Goal: Task Accomplishment & Management: Manage account settings

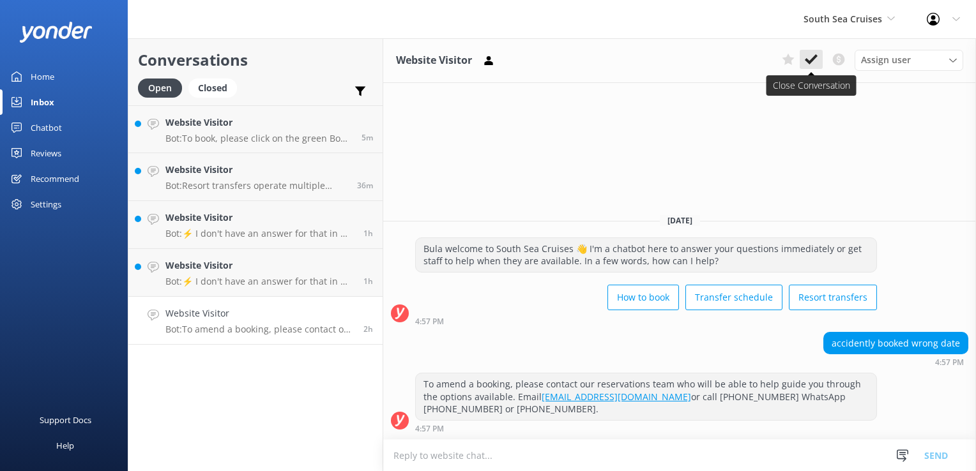
click at [810, 65] on icon at bounding box center [811, 59] width 13 height 13
click at [277, 140] on p "Bot: To book, please click on the green Book Now button on our website and foll…" at bounding box center [258, 138] width 186 height 11
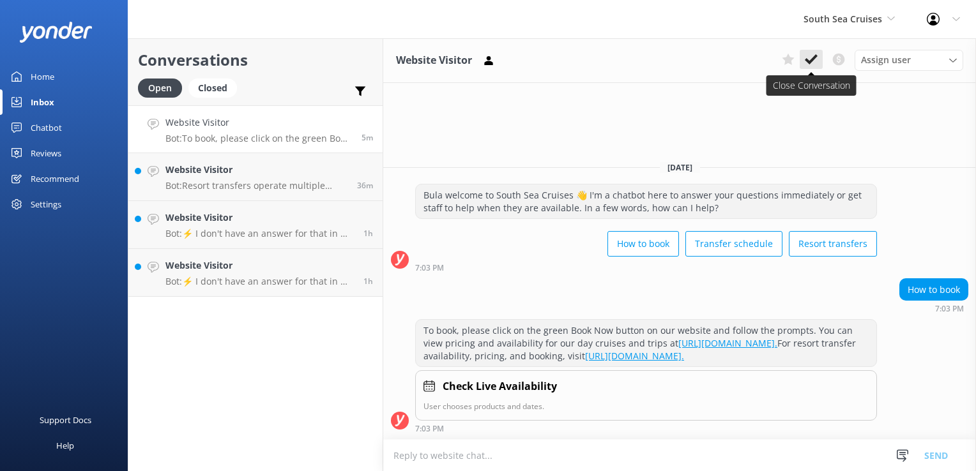
click at [805, 65] on icon at bounding box center [811, 59] width 13 height 13
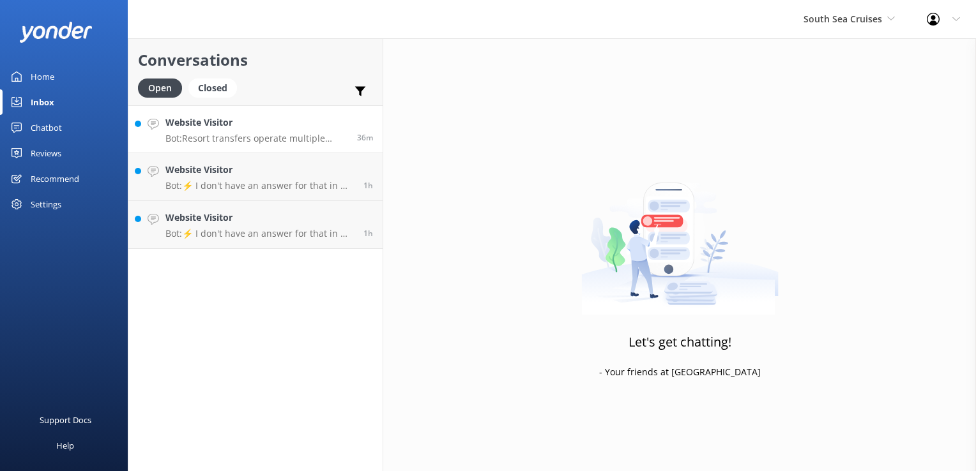
click at [274, 127] on h4 "Website Visitor" at bounding box center [256, 123] width 182 height 14
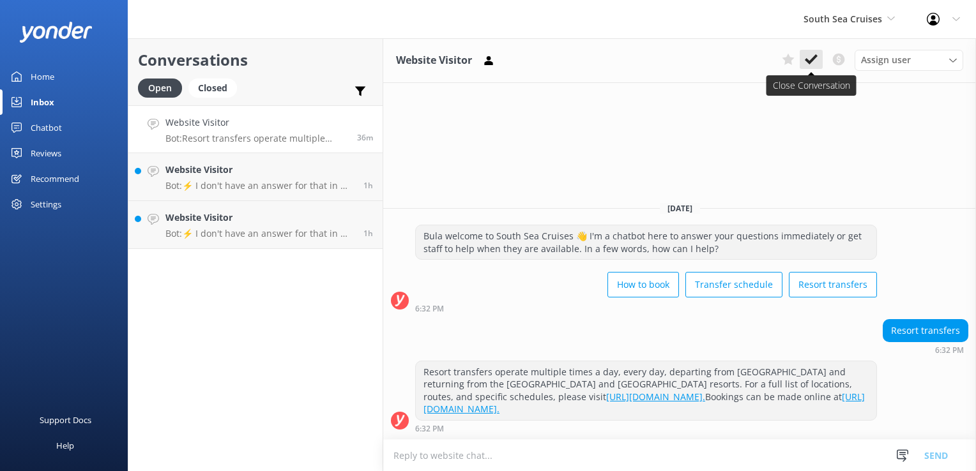
click at [810, 56] on icon at bounding box center [811, 59] width 13 height 13
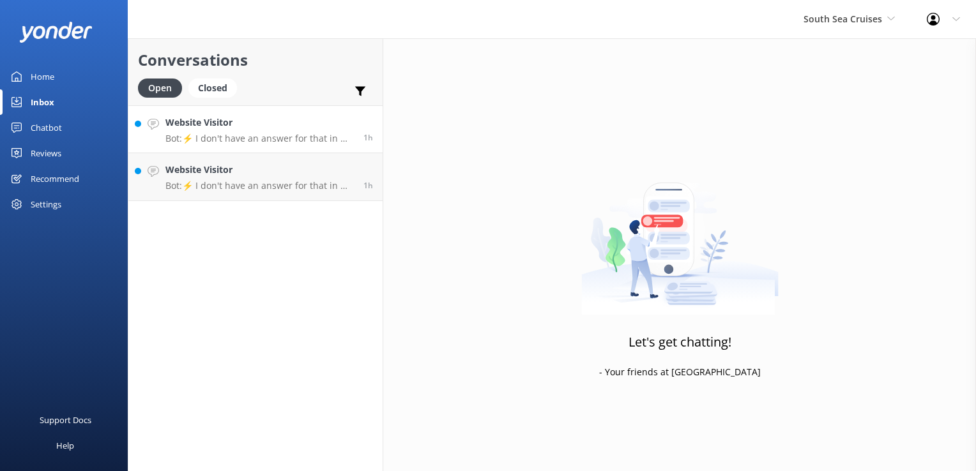
click at [283, 146] on link "Website Visitor Bot: ⚡ I don't have an answer for that in my knowledge base. Pl…" at bounding box center [255, 129] width 254 height 48
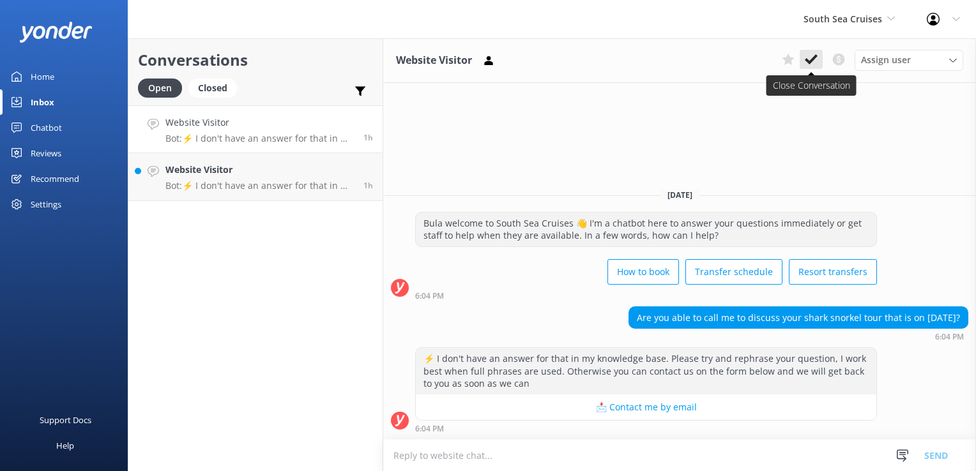
click at [807, 55] on icon at bounding box center [811, 59] width 13 height 13
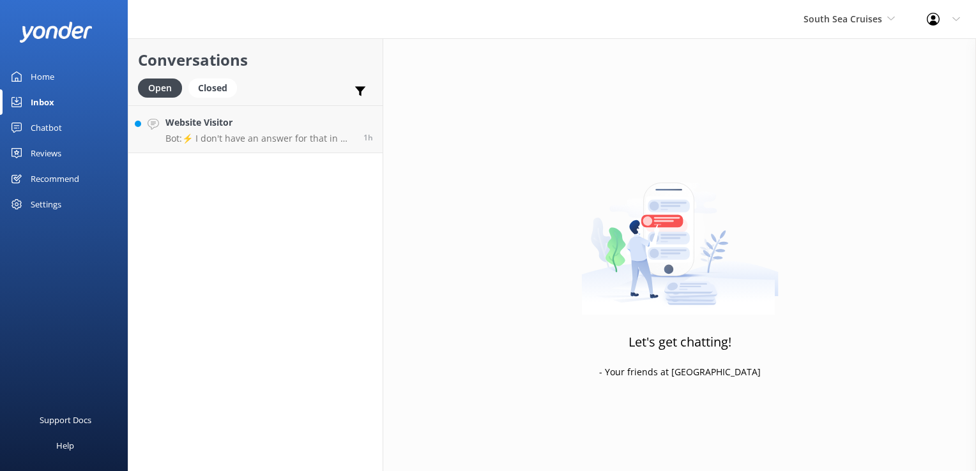
click at [321, 136] on p "Bot: ⚡ I don't have an answer for that in my knowledge base. Please try and rep…" at bounding box center [259, 138] width 188 height 11
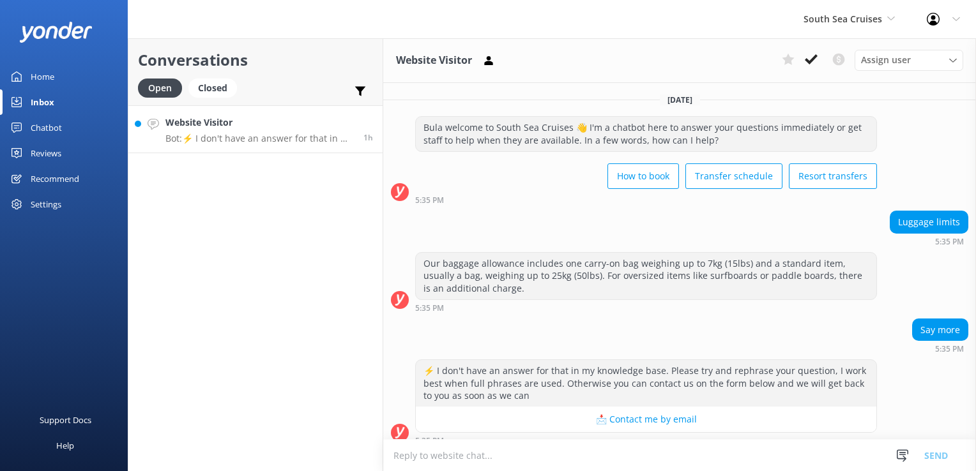
scroll to position [10, 0]
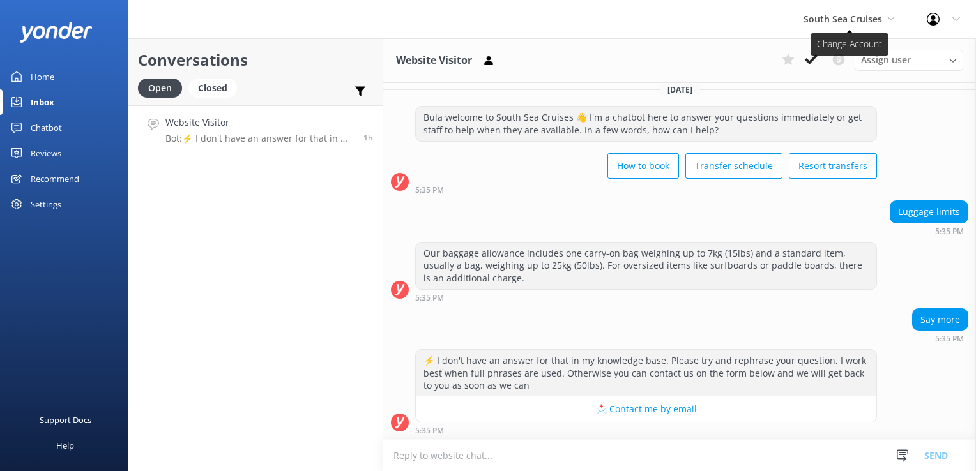
click at [880, 26] on span "South Sea Cruises" at bounding box center [848, 19] width 91 height 14
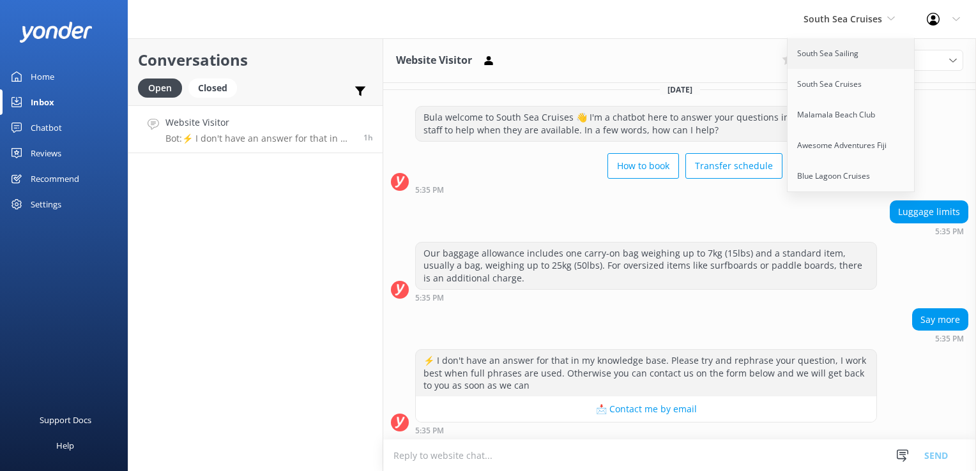
click at [849, 54] on link "South Sea Sailing" at bounding box center [851, 53] width 128 height 31
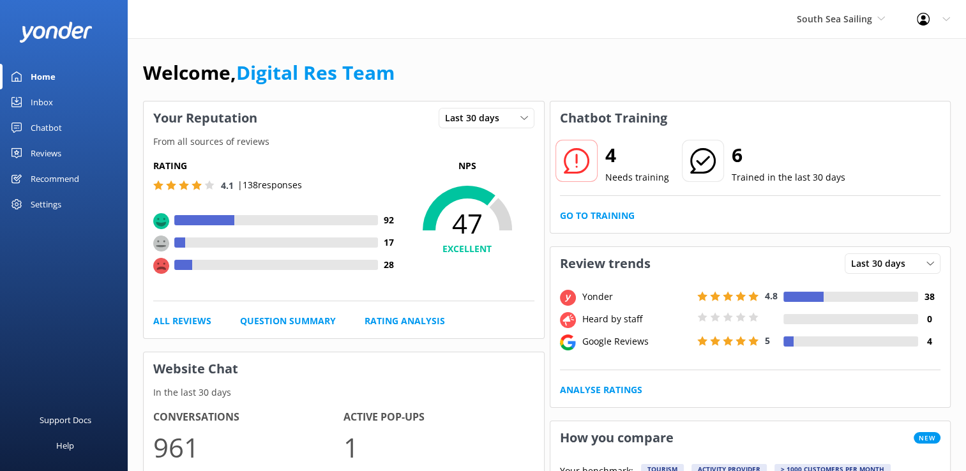
click at [64, 108] on link "Inbox" at bounding box center [64, 102] width 128 height 26
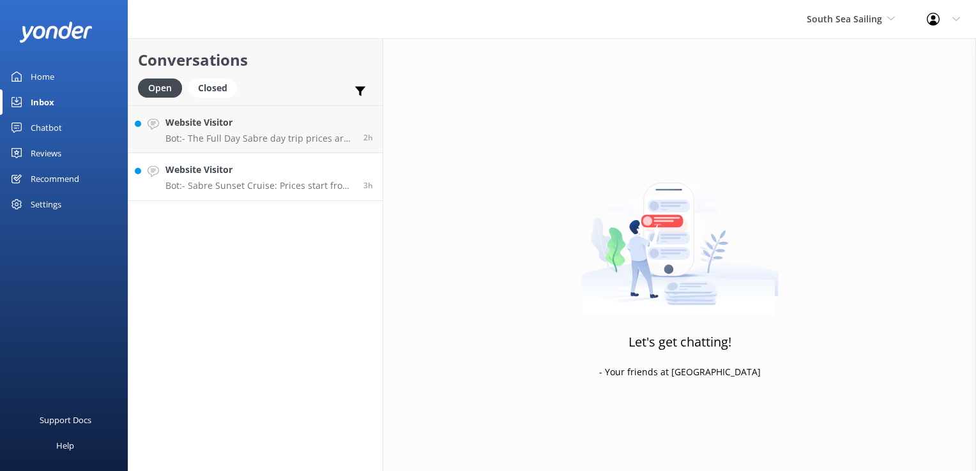
click at [258, 174] on h4 "Website Visitor" at bounding box center [259, 170] width 188 height 14
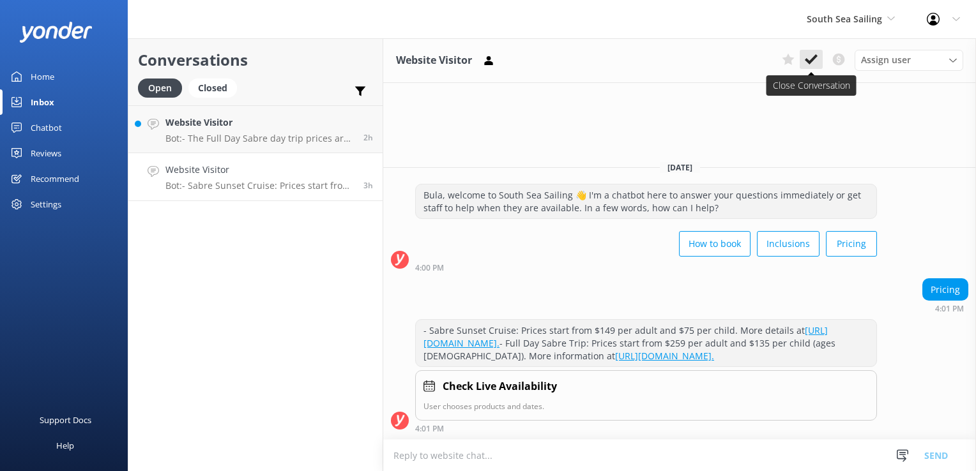
click at [803, 59] on button at bounding box center [811, 59] width 23 height 19
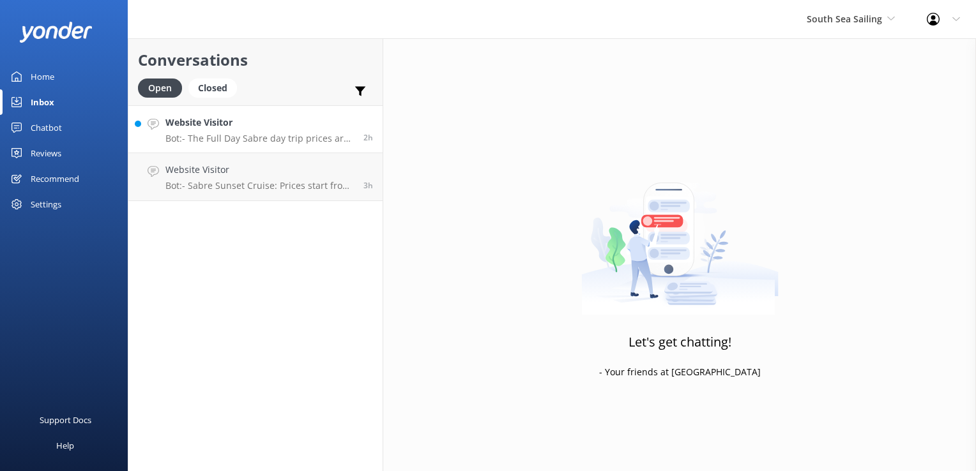
click at [245, 129] on h4 "Website Visitor" at bounding box center [259, 123] width 188 height 14
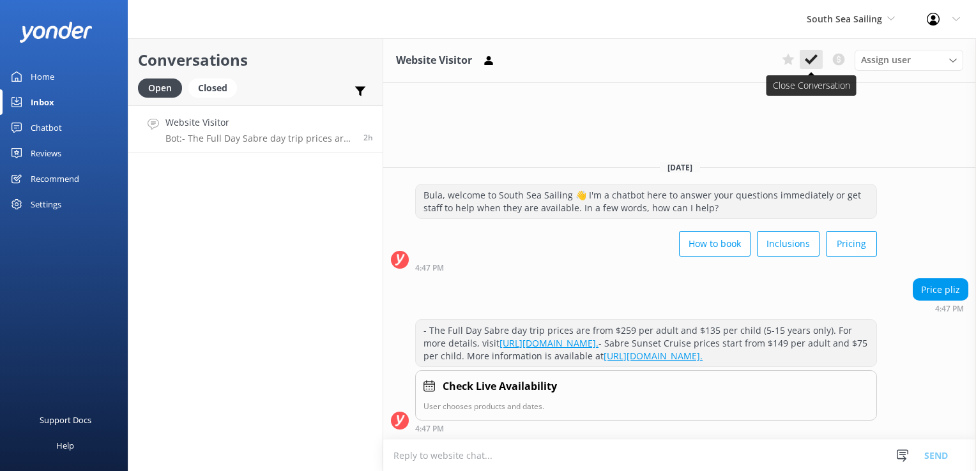
click at [814, 69] on button at bounding box center [811, 59] width 23 height 19
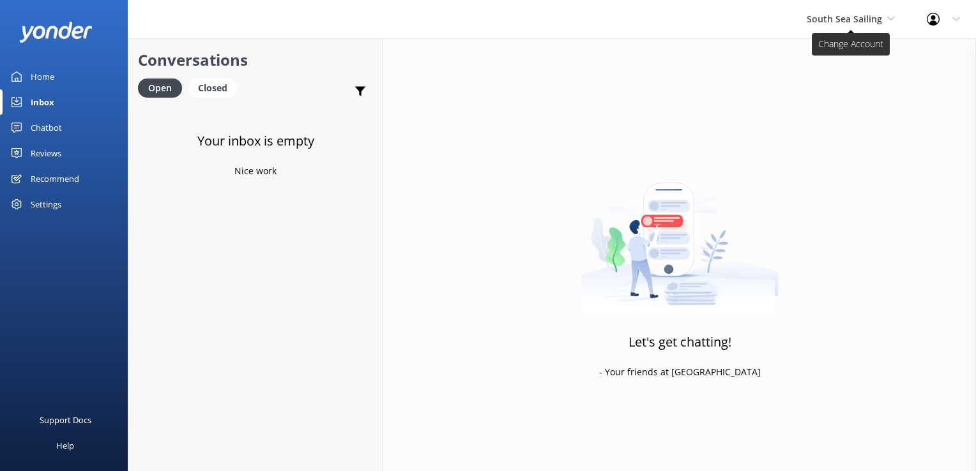
click at [884, 22] on span "South Sea Sailing" at bounding box center [851, 19] width 88 height 14
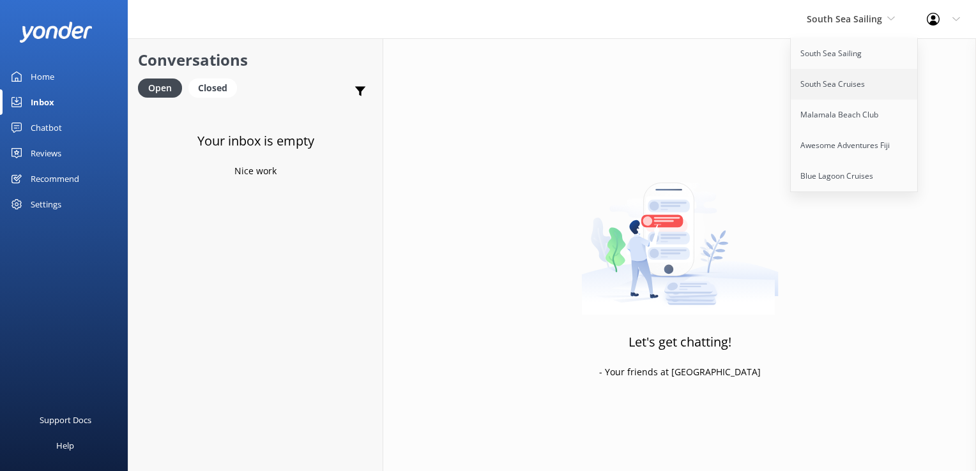
click at [847, 79] on link "South Sea Cruises" at bounding box center [855, 84] width 128 height 31
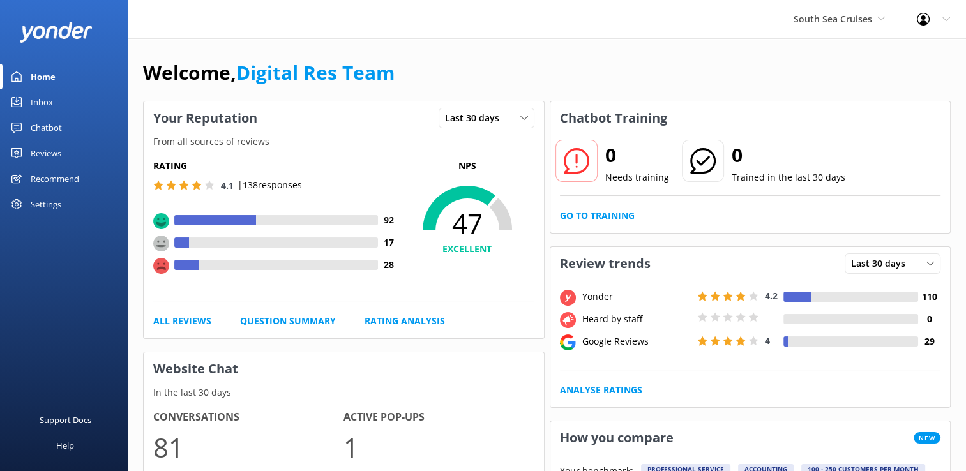
click at [54, 108] on link "Inbox" at bounding box center [64, 102] width 128 height 26
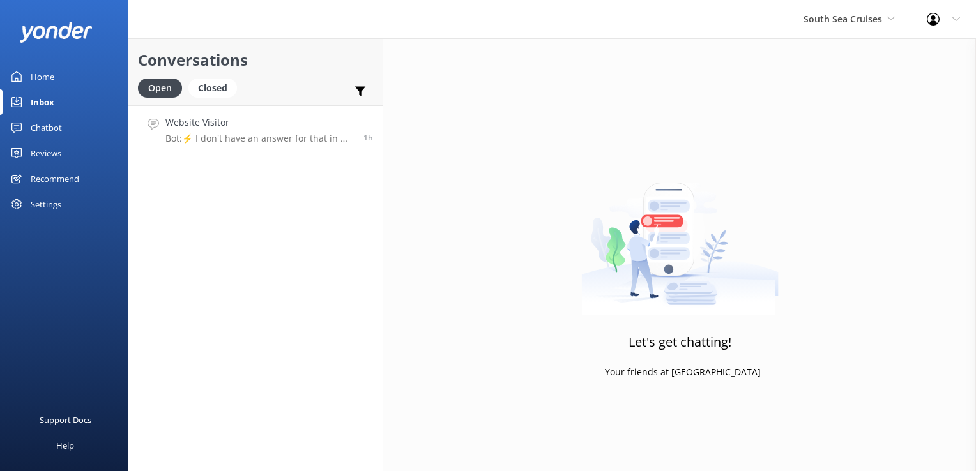
click at [285, 139] on p "Bot: ⚡ I don't have an answer for that in my knowledge base. Please try and rep…" at bounding box center [259, 138] width 188 height 11
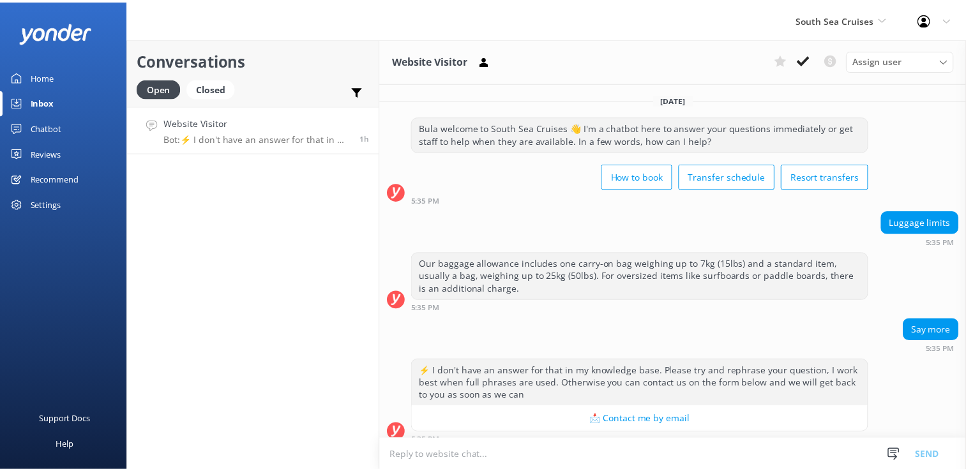
scroll to position [10, 0]
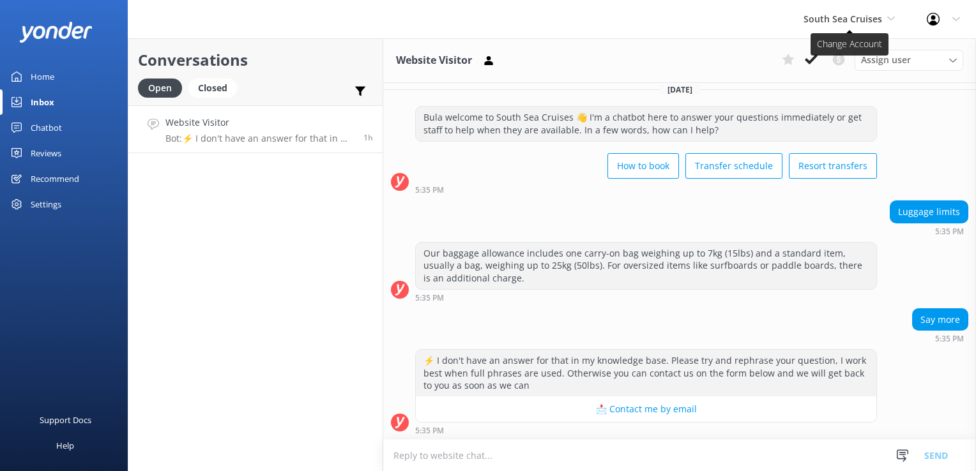
click at [877, 14] on span "South Sea Cruises" at bounding box center [842, 19] width 79 height 12
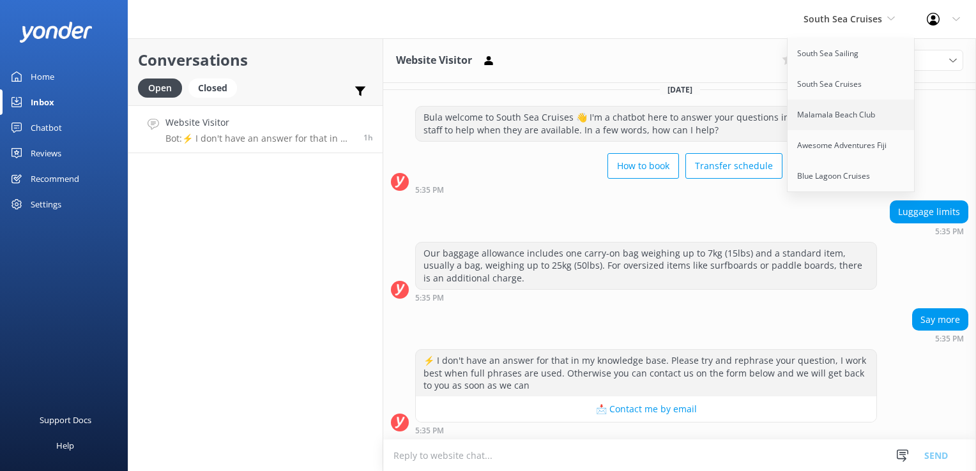
click at [837, 108] on link "Malamala Beach Club" at bounding box center [851, 115] width 128 height 31
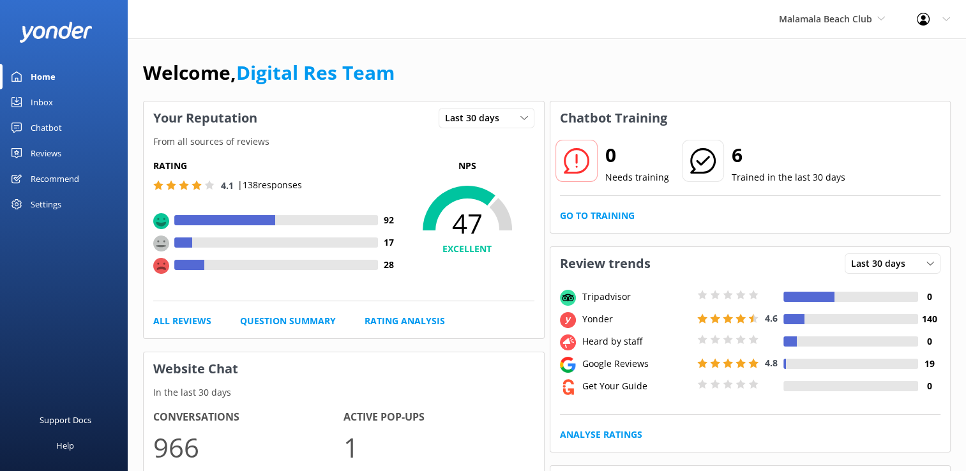
click at [38, 98] on div "Inbox" at bounding box center [42, 102] width 22 height 26
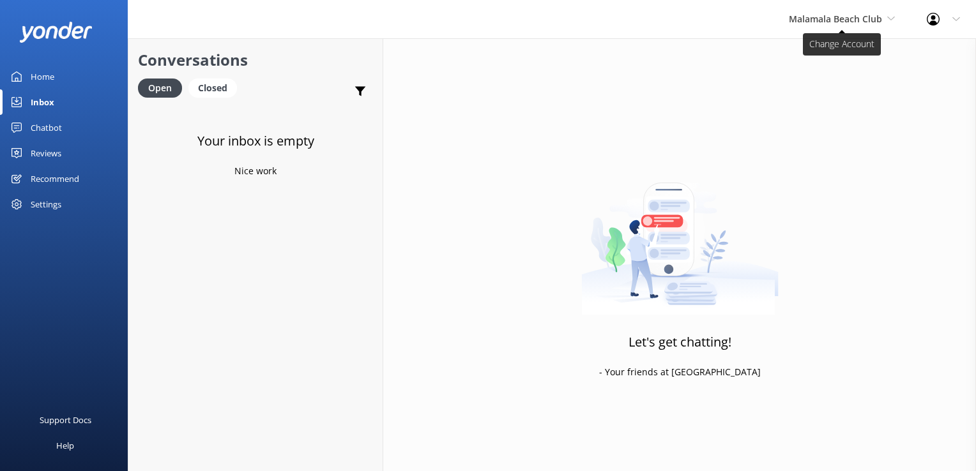
click at [816, 22] on span "Malamala Beach Club" at bounding box center [835, 19] width 93 height 12
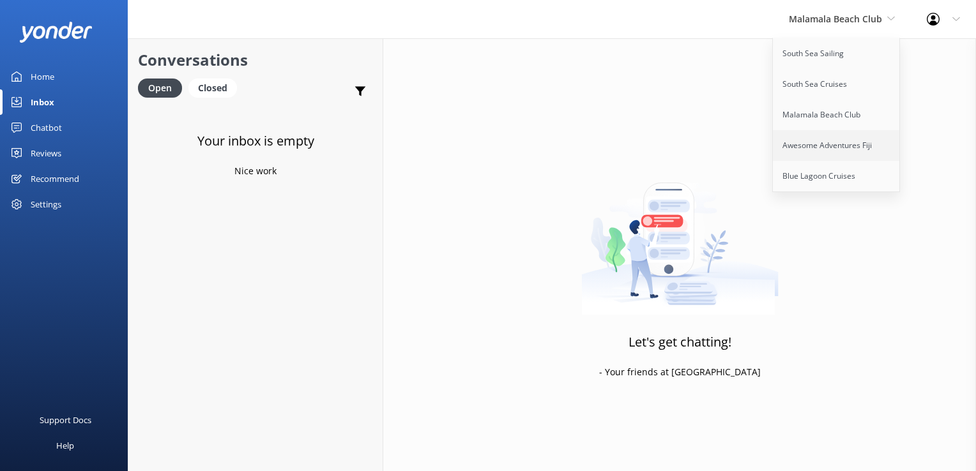
click at [819, 145] on link "Awesome Adventures Fiji" at bounding box center [837, 145] width 128 height 31
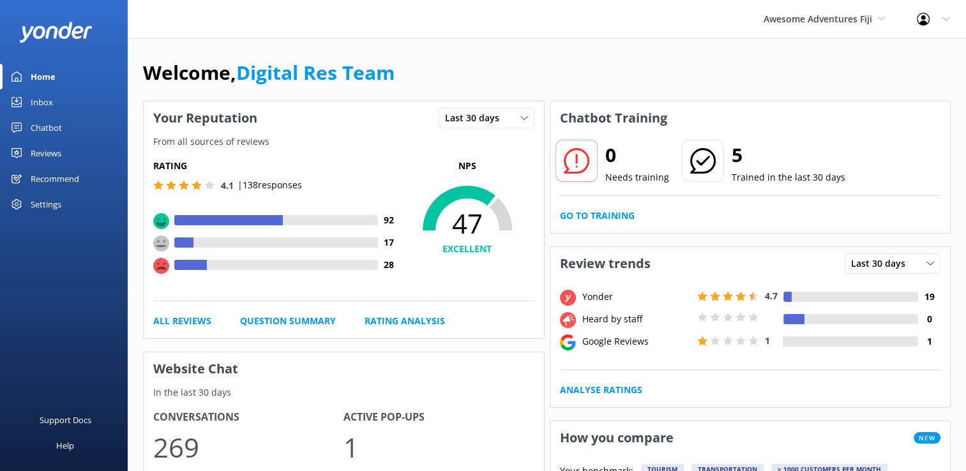
click at [51, 105] on div "Inbox" at bounding box center [42, 102] width 22 height 26
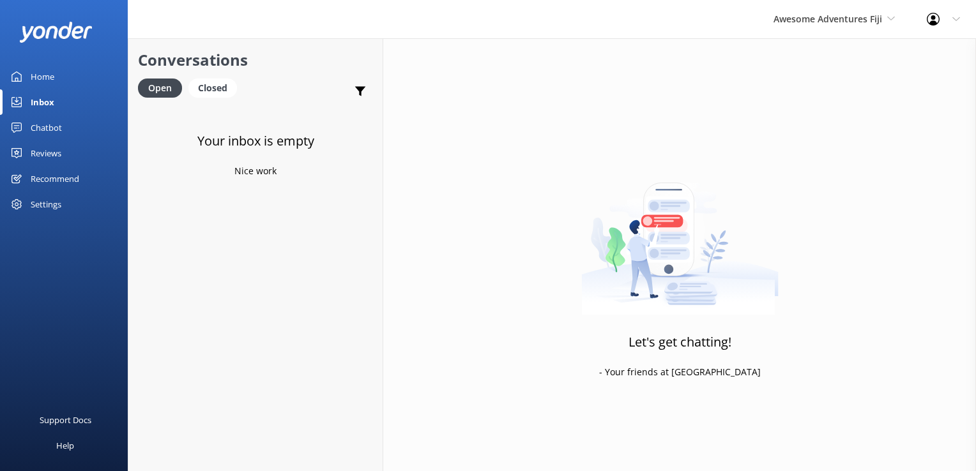
click at [805, 32] on div "Awesome Adventures Fiji South Sea Sailing South Sea Cruises Malamala Beach Club…" at bounding box center [833, 19] width 153 height 38
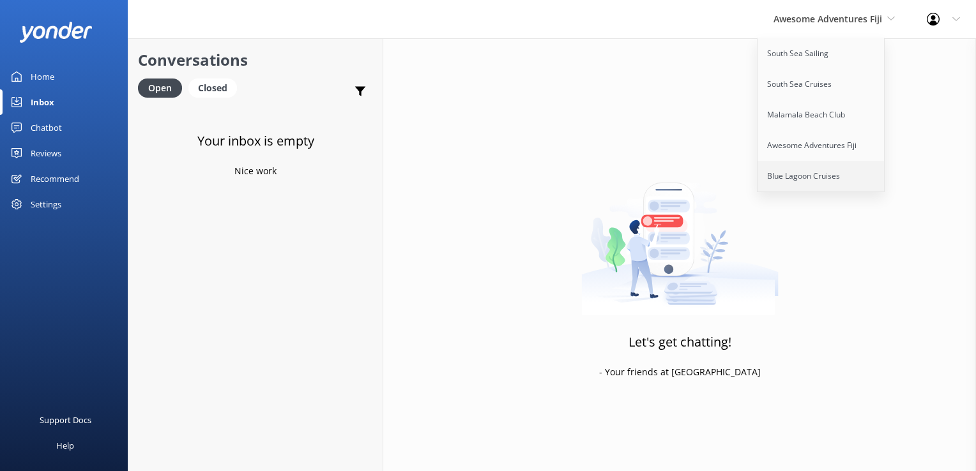
click at [805, 185] on link "Blue Lagoon Cruises" at bounding box center [821, 176] width 128 height 31
